Goal: Task Accomplishment & Management: Manage account settings

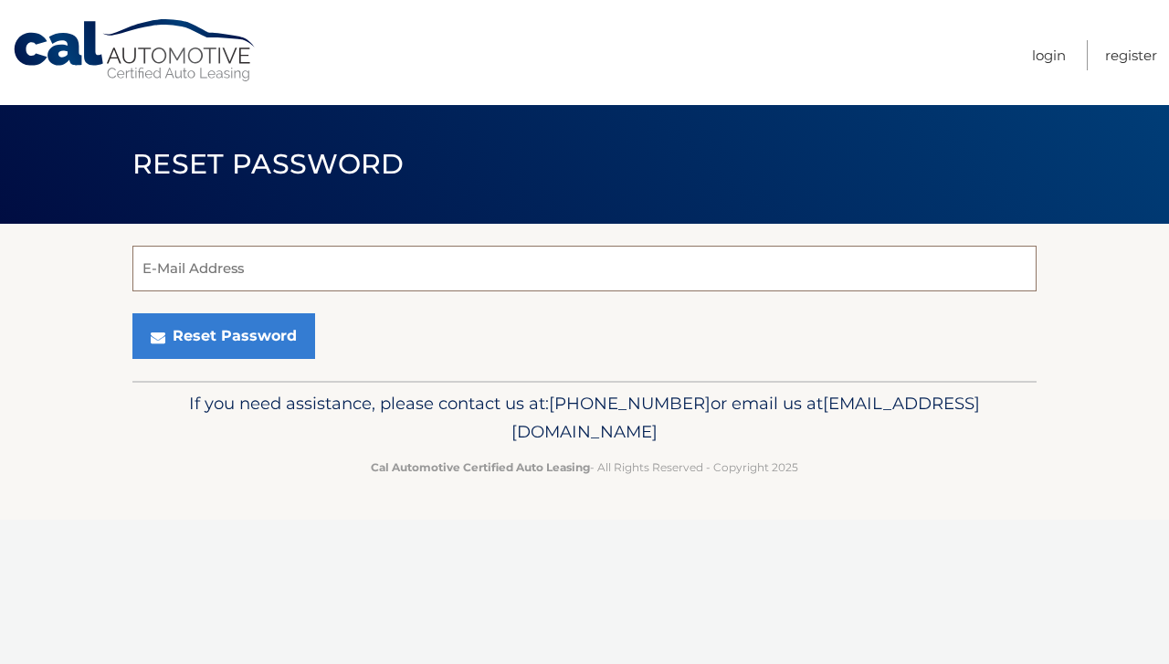
click at [429, 275] on input "E-Mail Address" at bounding box center [584, 269] width 904 height 46
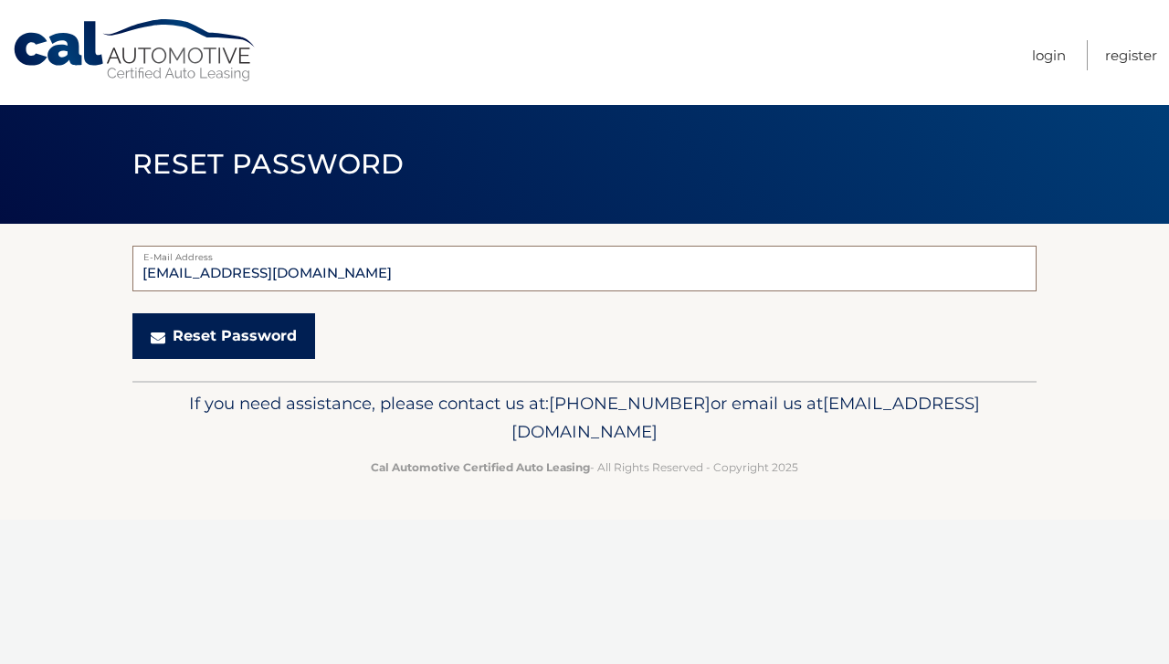
type input "anthonykeaveney15@gmail.com"
click at [260, 353] on button "Reset Password" at bounding box center [223, 336] width 183 height 46
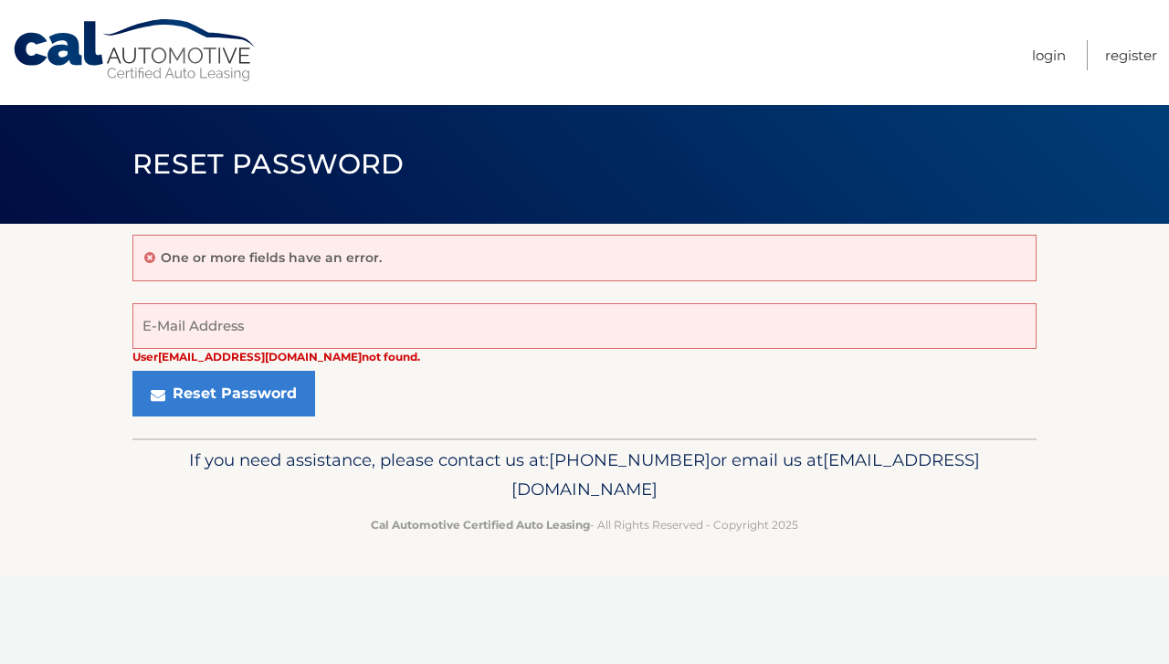
click at [1046, 414] on section "One or more fields have an error. User anthonykeaveney15@gmail.com not found. E…" at bounding box center [584, 331] width 1169 height 215
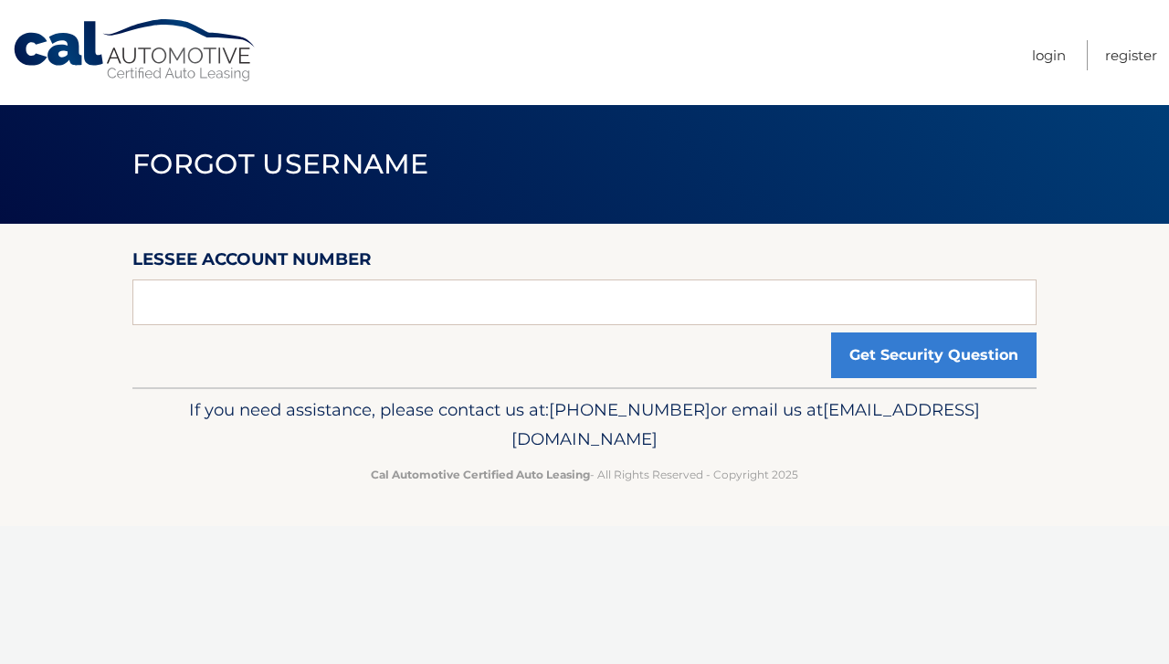
click at [596, 326] on div "Lessee Account Number Get Security Question" at bounding box center [584, 306] width 904 height 164
click at [583, 317] on input "text" at bounding box center [584, 303] width 904 height 46
click at [449, 312] on input "text" at bounding box center [584, 303] width 904 height 46
type input "[PERSON_NAME]"
click at [831, 333] on button "Get Security Question" at bounding box center [934, 356] width 206 height 46
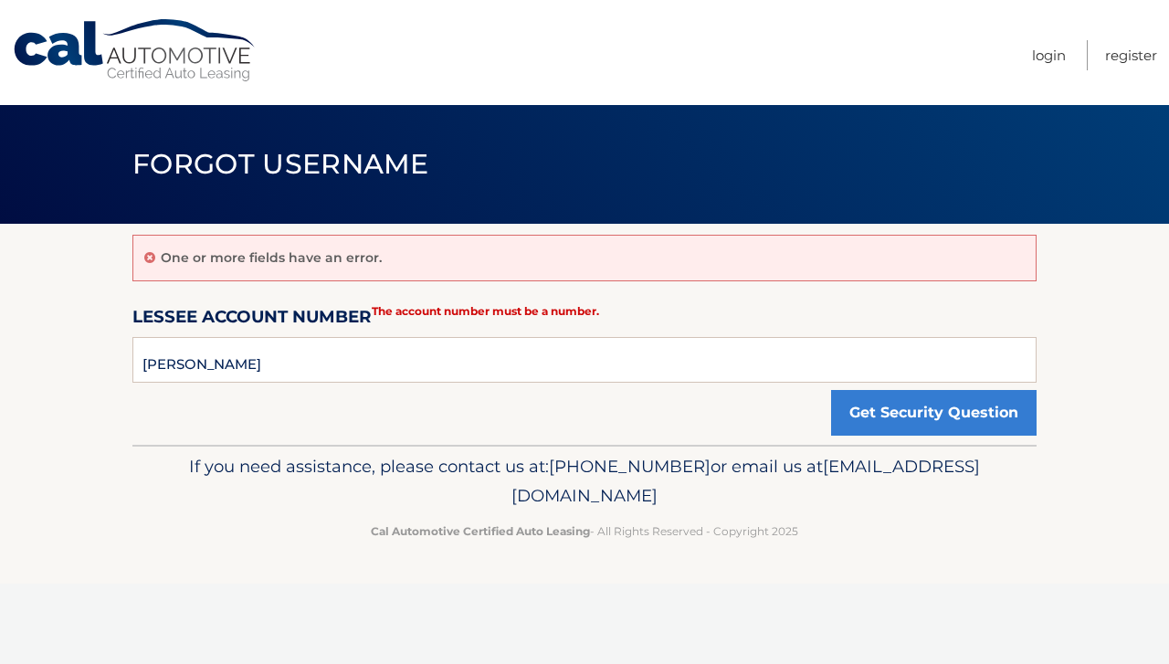
click at [809, 280] on div "One or more fields have an error. Lessee Account Number Anthony Keaveney The ac…" at bounding box center [584, 334] width 904 height 221
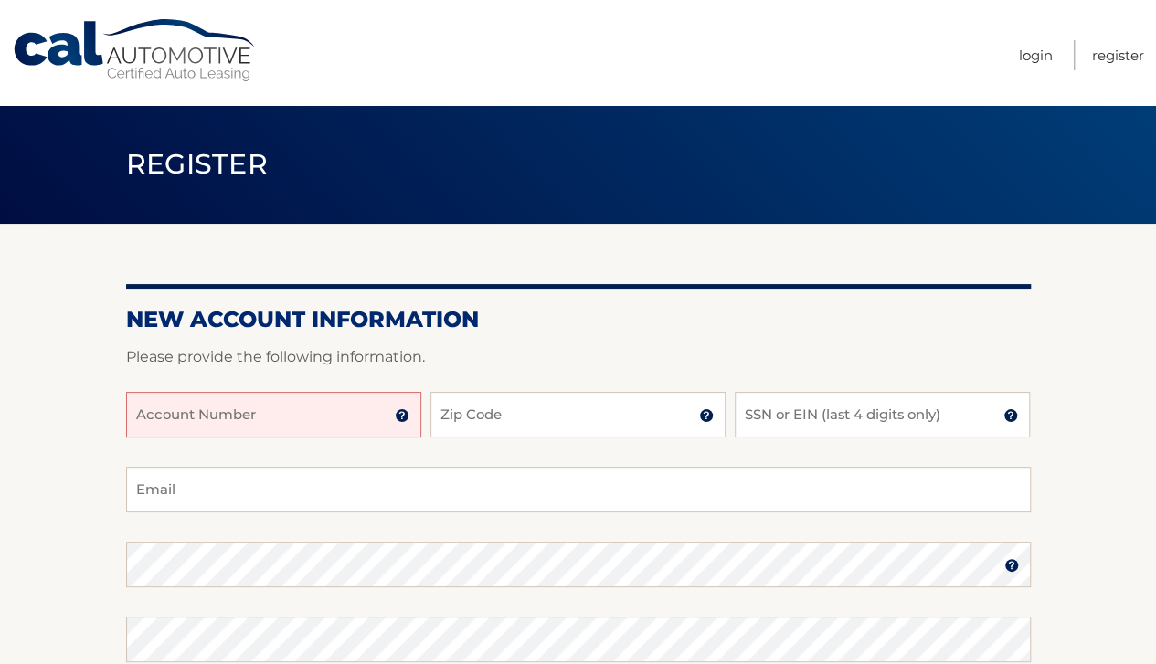
scroll to position [225, 0]
